Goal: Find specific page/section: Find specific page/section

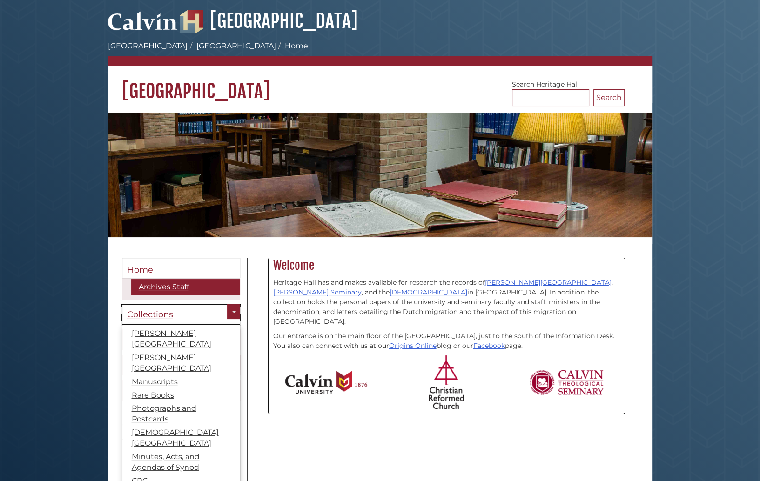
click at [162, 317] on span "Collections" at bounding box center [150, 315] width 46 height 10
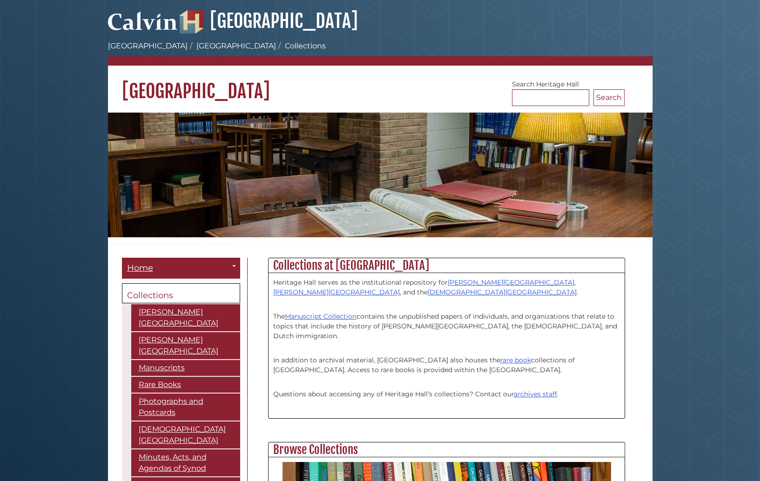
scroll to position [120, 356]
click at [189, 332] on link "[PERSON_NAME][GEOGRAPHIC_DATA]" at bounding box center [185, 345] width 109 height 27
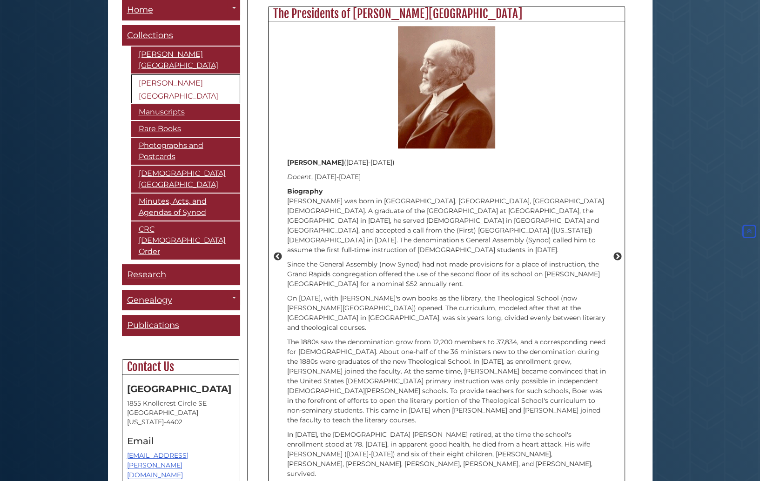
scroll to position [4, 4]
click at [163, 122] on link "Rare Books" at bounding box center [185, 130] width 109 height 16
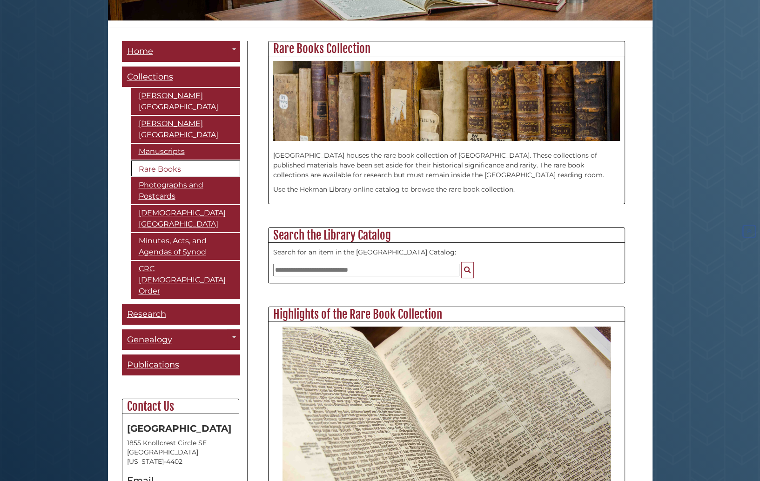
scroll to position [326, 0]
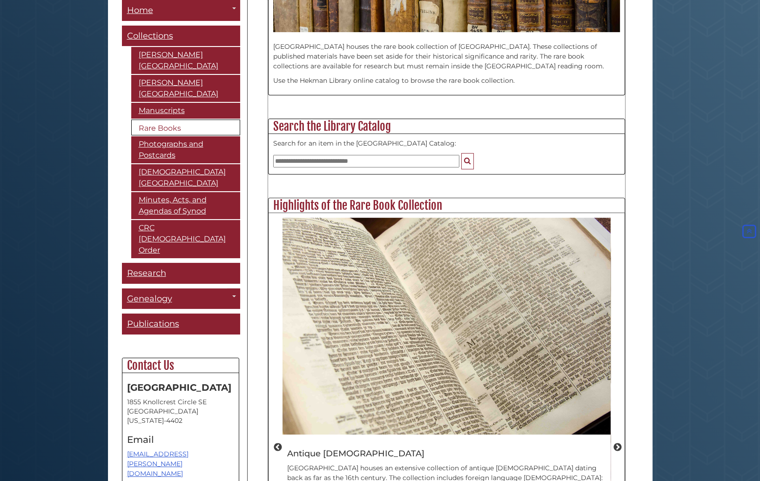
click at [262, 423] on div "Rare Books Collection Heritage Hall houses the rare book collection of Hekman L…" at bounding box center [446, 319] width 371 height 774
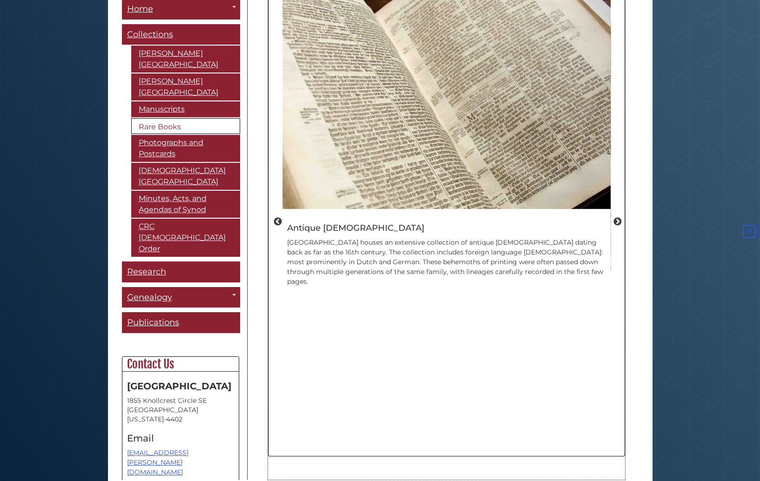
scroll to position [443, 0]
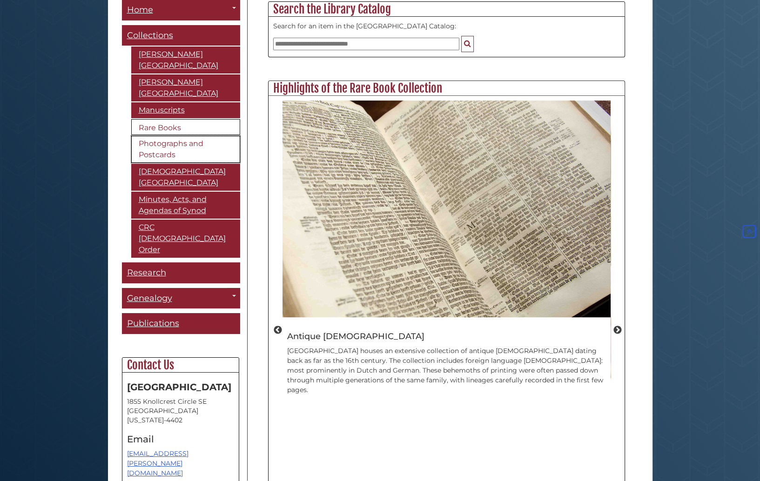
click at [169, 136] on link "Photographs and Postcards" at bounding box center [185, 149] width 109 height 27
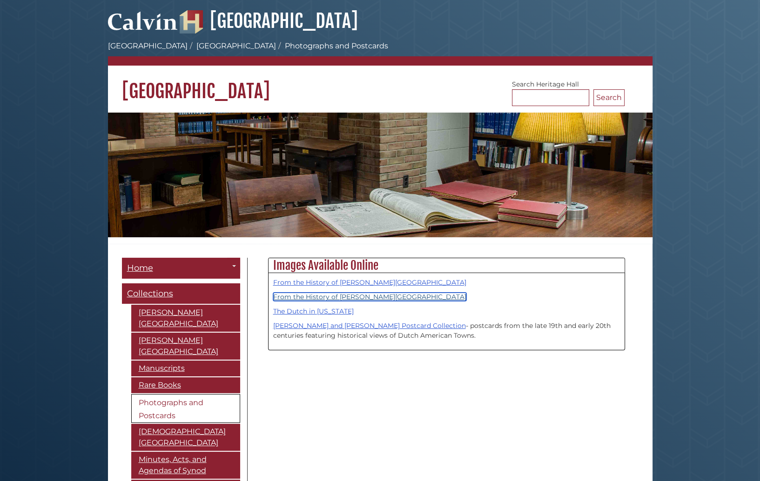
click at [318, 298] on link "From the History of Calvin Theological Seminary" at bounding box center [369, 297] width 193 height 8
